Goal: Task Accomplishment & Management: Manage account settings

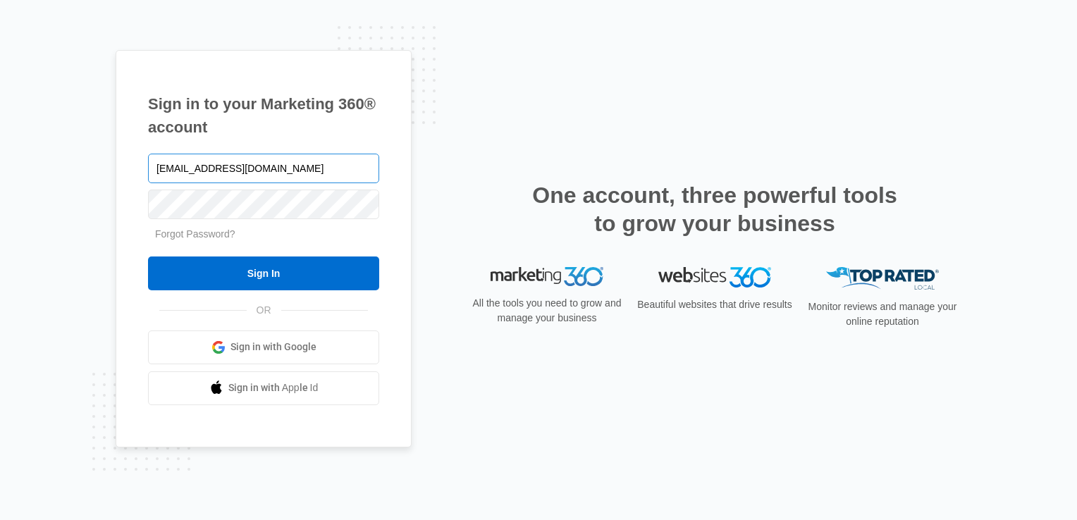
type input "[EMAIL_ADDRESS][DOMAIN_NAME]"
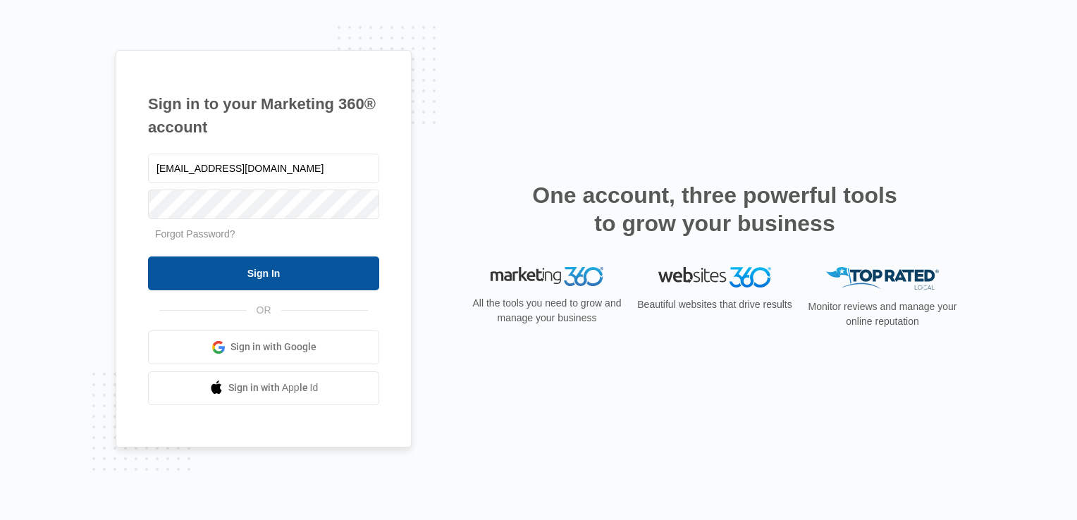
click at [316, 274] on input "Sign In" at bounding box center [263, 274] width 231 height 34
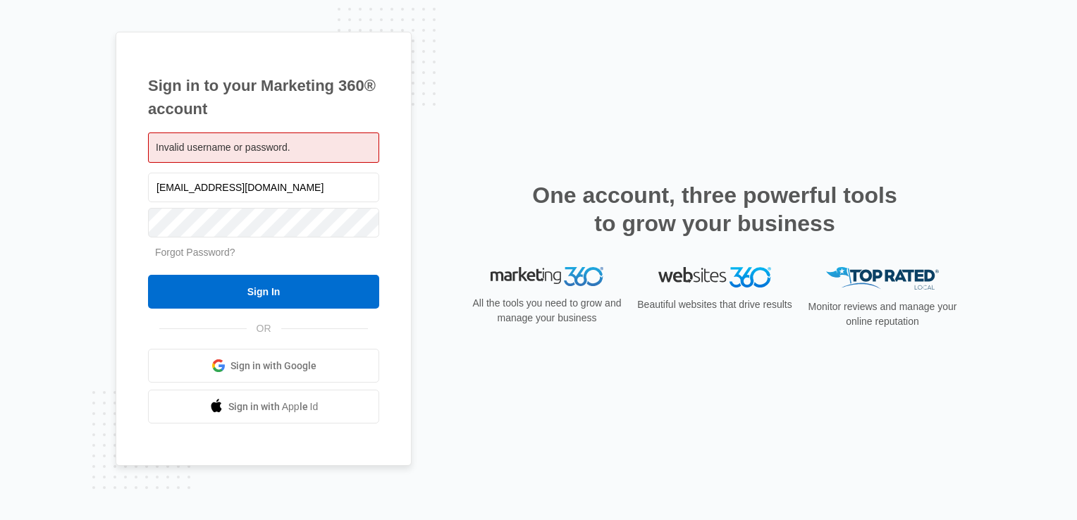
click at [209, 252] on link "Forgot Password?" at bounding box center [195, 252] width 80 height 11
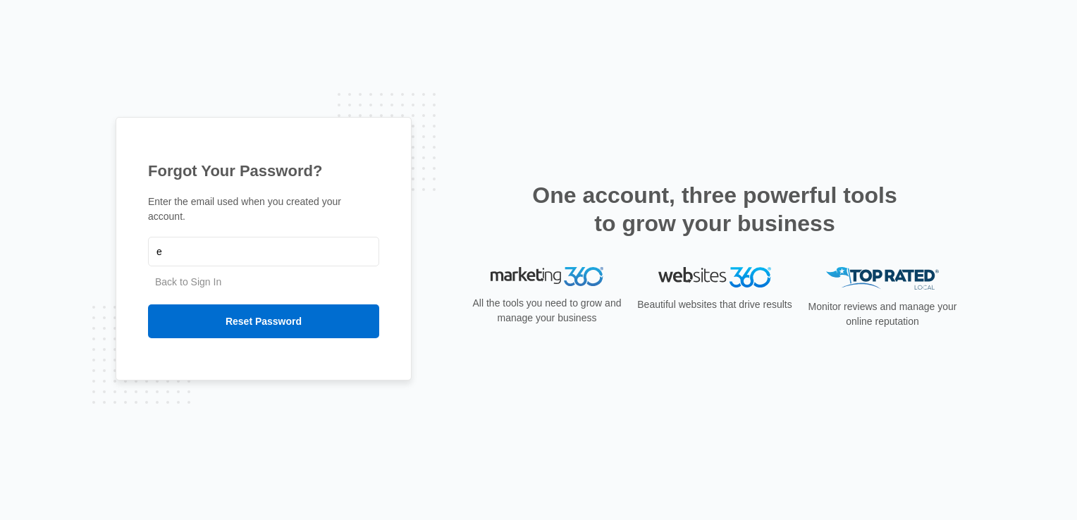
type input "[EMAIL_ADDRESS][DOMAIN_NAME]"
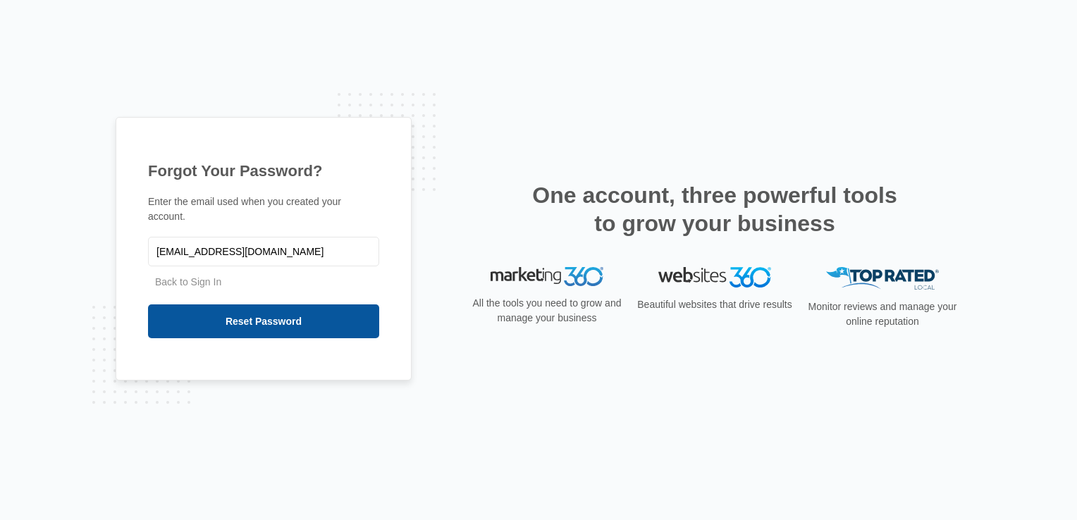
click at [245, 314] on input "Reset Password" at bounding box center [263, 321] width 231 height 34
